Goal: Check status: Check status

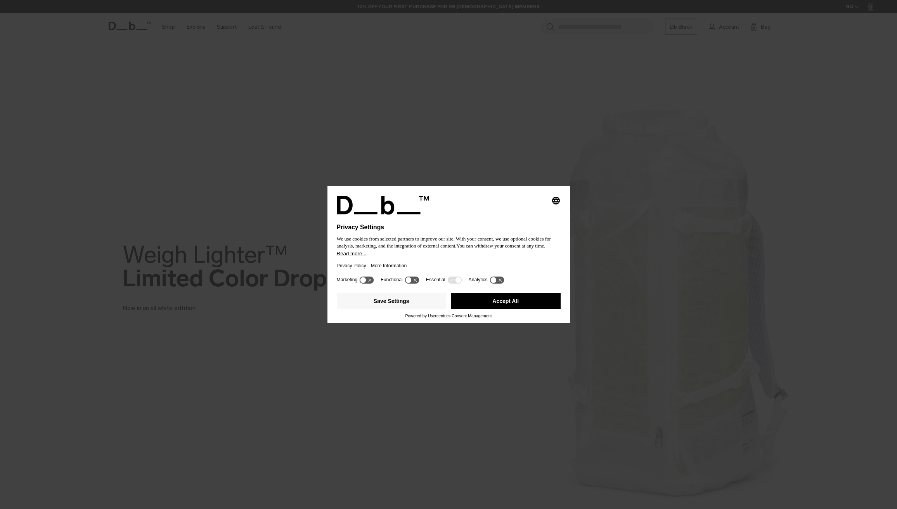
click at [506, 308] on button "Accept All" at bounding box center [506, 301] width 110 height 16
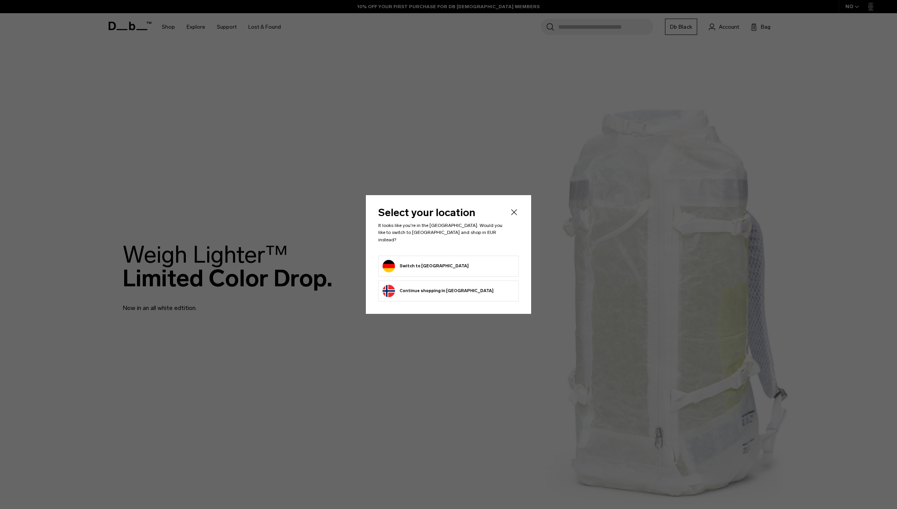
click at [504, 305] on div "Select your location It looks like you're in the Germany. Would you like to swi…" at bounding box center [448, 254] width 165 height 118
click at [433, 262] on button "Switch to Germany" at bounding box center [426, 266] width 86 height 12
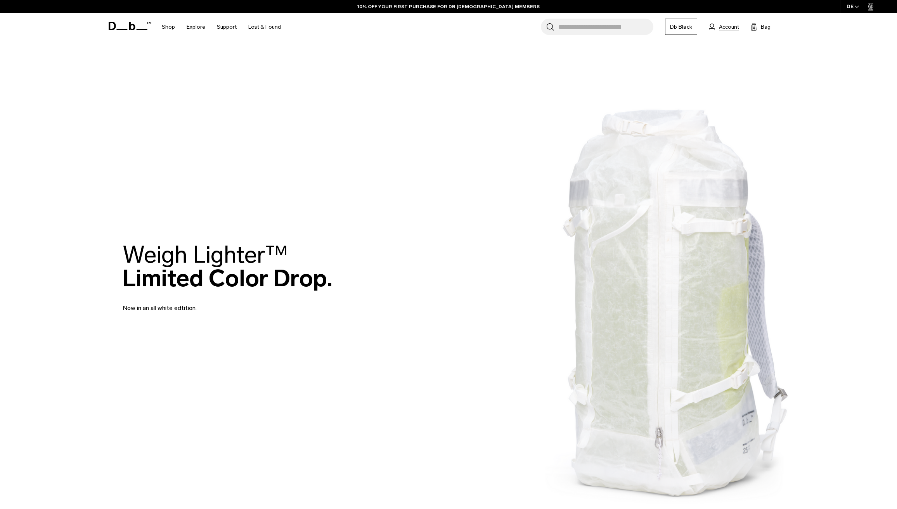
click at [726, 24] on span "Account" at bounding box center [729, 27] width 20 height 8
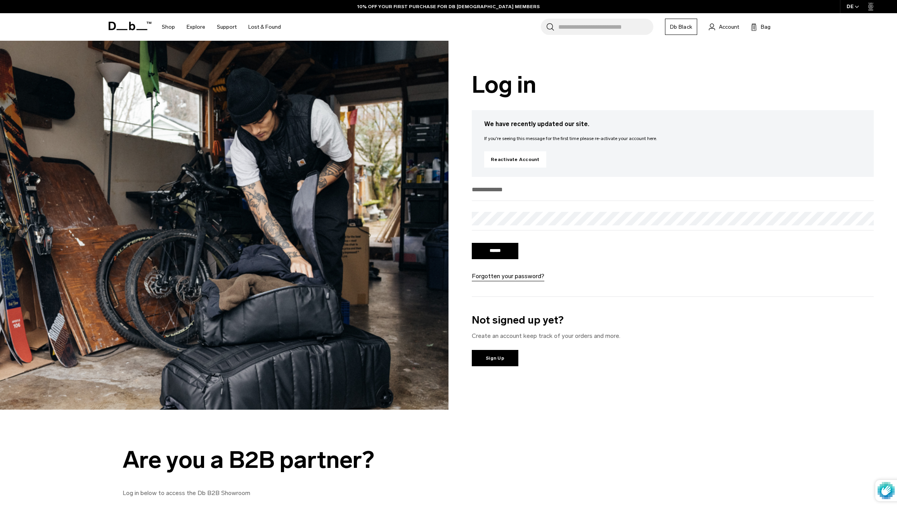
type input "**********"
click at [500, 253] on input "******" at bounding box center [495, 251] width 47 height 16
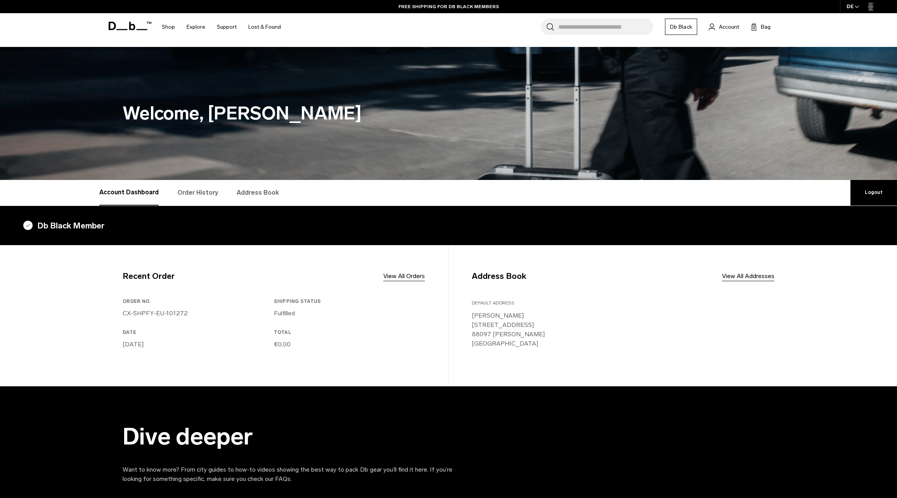
drag, startPoint x: 120, startPoint y: 310, endPoint x: 157, endPoint y: 314, distance: 37.4
click at [157, 314] on div "Recent Order View All Orders Order No. CX-SHPFY-EU-101272 Shipping Status Fulfi…" at bounding box center [448, 315] width 698 height 141
click at [160, 314] on link "CX-SHPFY-EU-101272" at bounding box center [155, 313] width 65 height 7
drag, startPoint x: 188, startPoint y: 310, endPoint x: 163, endPoint y: 312, distance: 25.3
click at [163, 312] on p "CX-SHPFY-EU-101272" at bounding box center [197, 313] width 148 height 9
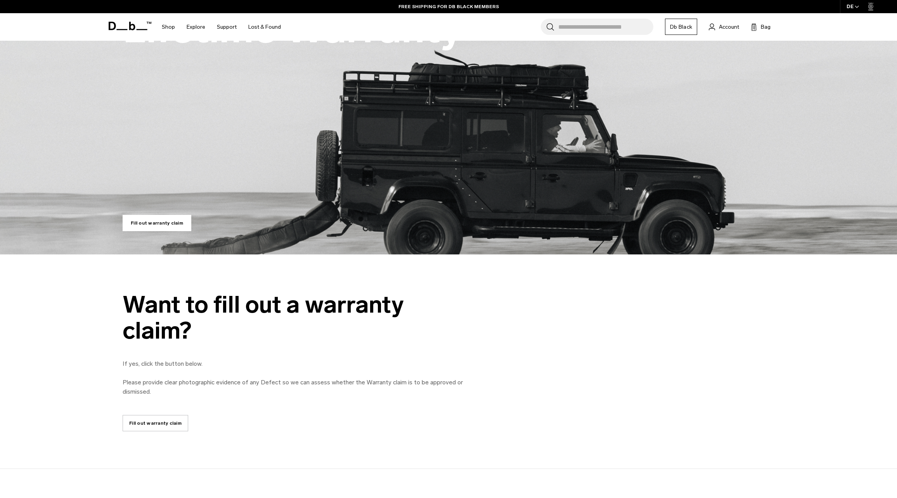
scroll to position [246, 0]
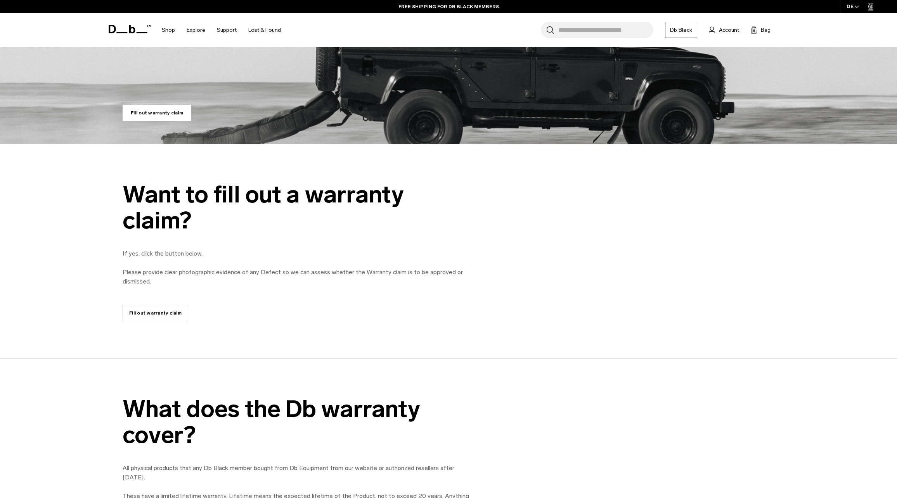
click at [175, 312] on link "Fill out warranty claim" at bounding box center [156, 313] width 66 height 16
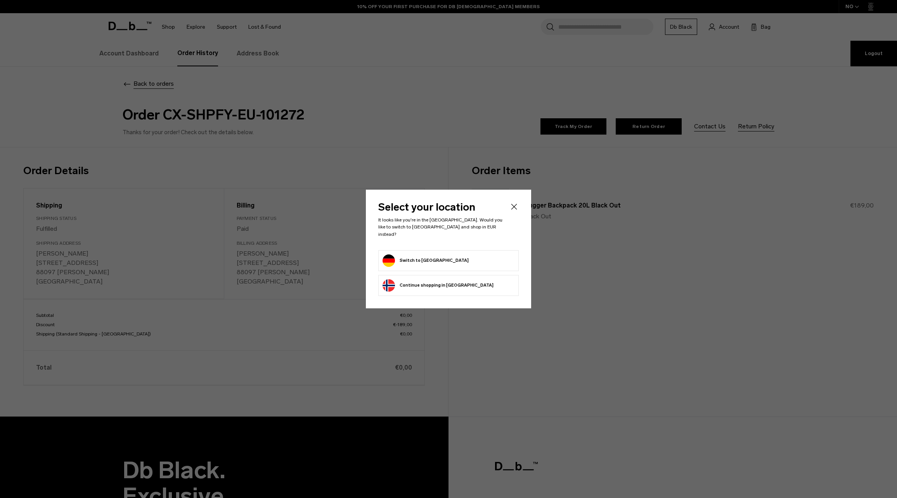
click at [430, 257] on button "Switch to [GEOGRAPHIC_DATA]" at bounding box center [426, 261] width 86 height 12
click at [515, 210] on icon "Close" at bounding box center [513, 206] width 9 height 9
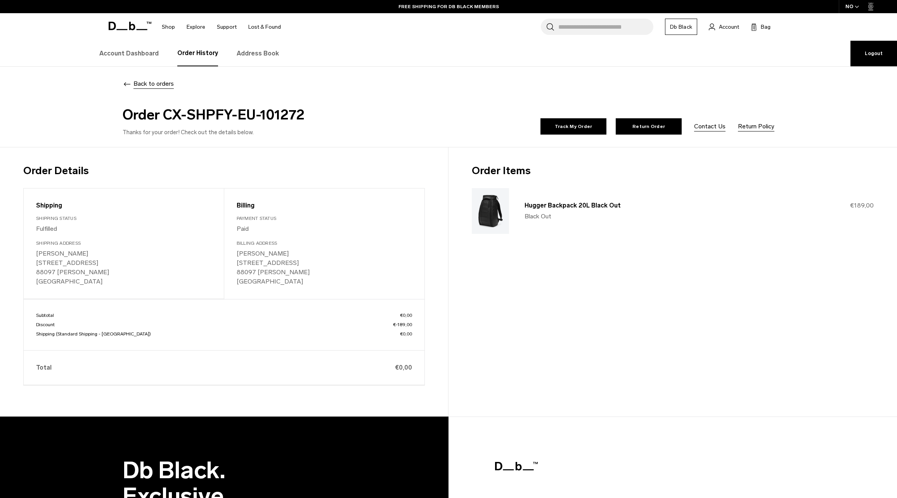
drag, startPoint x: 165, startPoint y: 114, endPoint x: 312, endPoint y: 106, distance: 147.3
click at [312, 106] on h2 "Order CX-SHPFY-EU-101272" at bounding box center [284, 114] width 323 height 21
copy h2 "CX-SHPFY-EU-101272"
click at [132, 81] on link "Back to orders" at bounding box center [148, 83] width 51 height 7
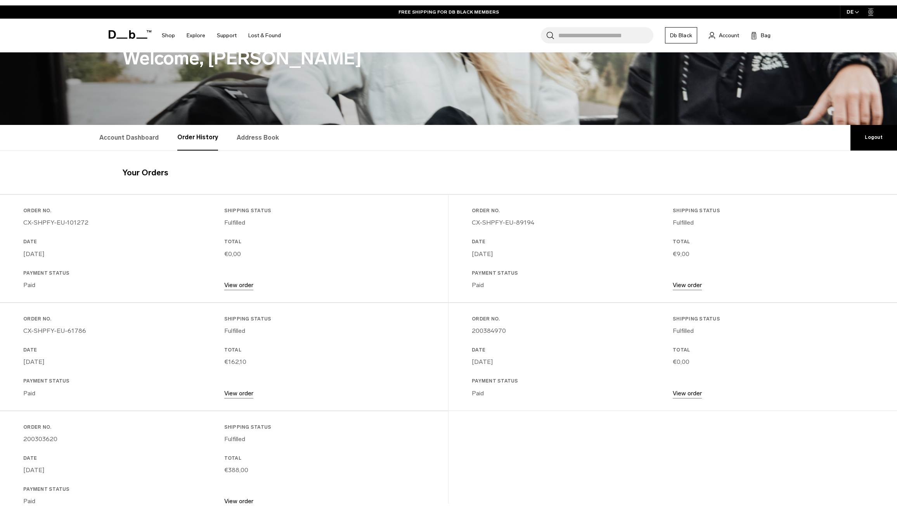
scroll to position [62, 0]
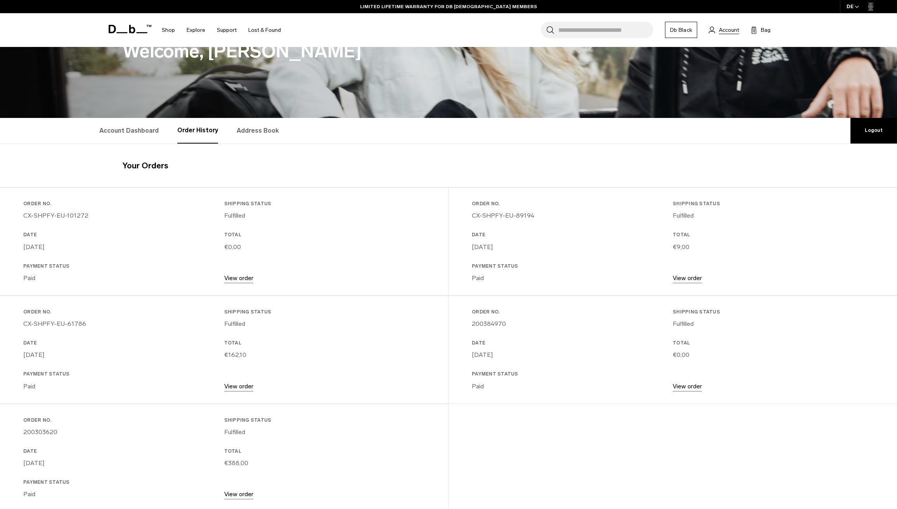
click at [732, 29] on span "Account" at bounding box center [729, 30] width 20 height 8
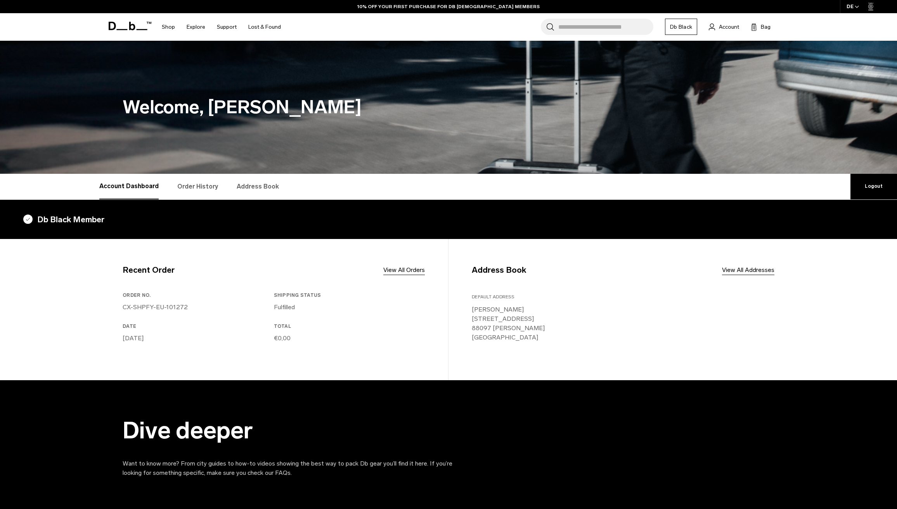
click at [875, 185] on link "Logout" at bounding box center [874, 187] width 47 height 26
